Goal: Task Accomplishment & Management: Manage account settings

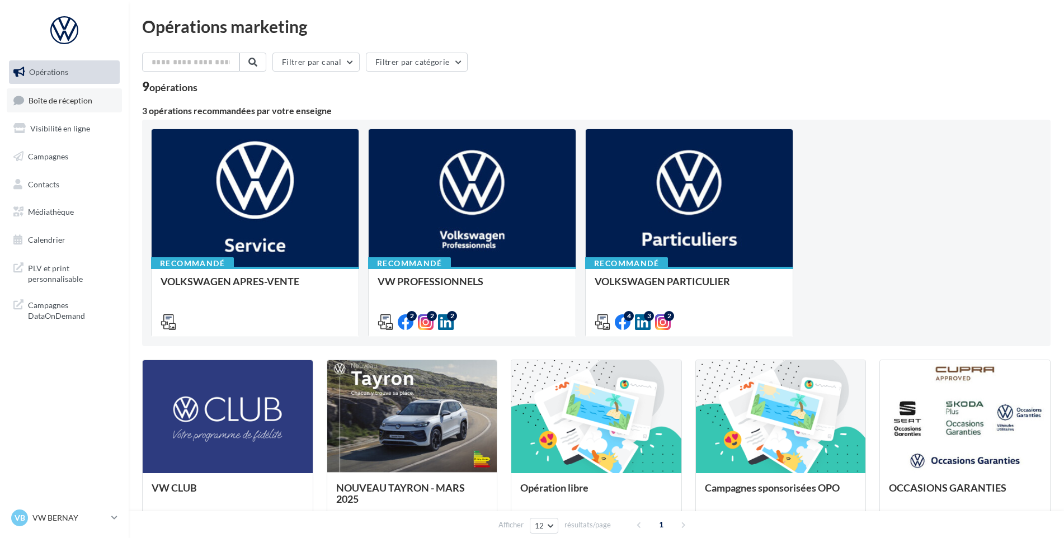
click at [56, 96] on span "Boîte de réception" at bounding box center [61, 100] width 64 height 10
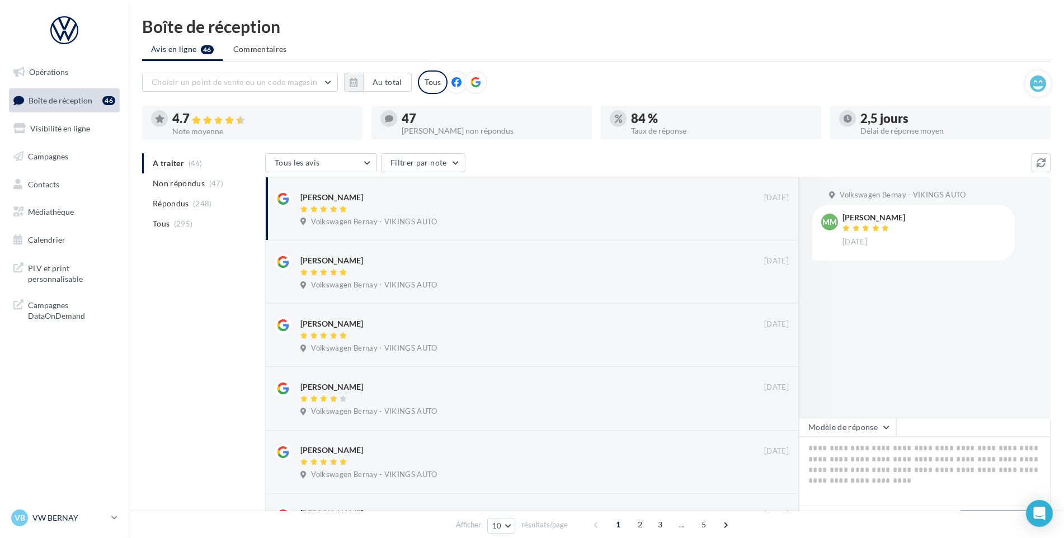
click at [65, 519] on p "VW BERNAY" at bounding box center [69, 518] width 74 height 11
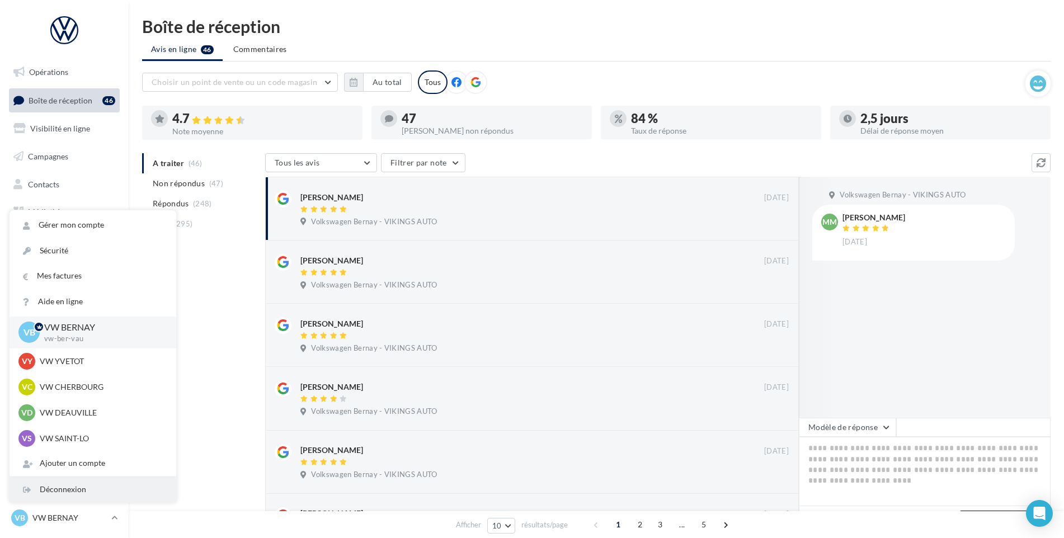
click at [75, 495] on div "Déconnexion" at bounding box center [93, 489] width 167 height 25
